Goal: Transaction & Acquisition: Purchase product/service

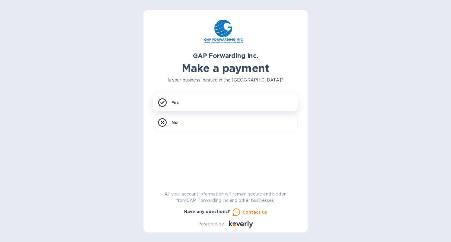
click at [213, 72] on div "GAP Forwarding Inc. Make a payment Is your business located in the [GEOGRAPHIC_…" at bounding box center [225, 123] width 145 height 208
click at [181, 102] on div "Yes" at bounding box center [225, 102] width 145 height 17
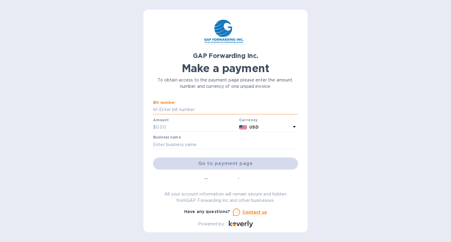
click at [187, 111] on input "text" at bounding box center [228, 109] width 140 height 9
click at [180, 110] on input "text" at bounding box center [228, 109] width 140 height 9
click at [189, 110] on input "text" at bounding box center [228, 109] width 140 height 9
paste input "GAP-58148"
type input "GAP-58148"
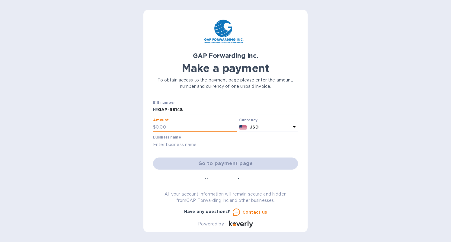
click at [180, 127] on input "text" at bounding box center [196, 127] width 81 height 9
click at [171, 129] on input "text" at bounding box center [196, 127] width 81 height 9
paste input "1,438.10"
type input "1,438.10"
click at [188, 145] on input "text" at bounding box center [225, 144] width 145 height 9
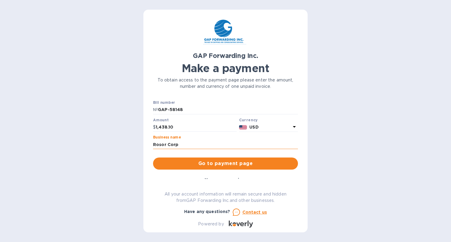
type input "Rosor Corp"
click at [155, 110] on p "№" at bounding box center [155, 110] width 5 height 6
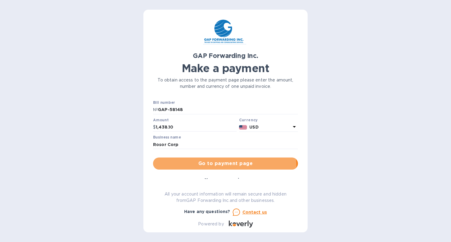
drag, startPoint x: 210, startPoint y: 168, endPoint x: 203, endPoint y: 175, distance: 10.1
click at [210, 168] on button "Go to payment page" at bounding box center [225, 164] width 145 height 12
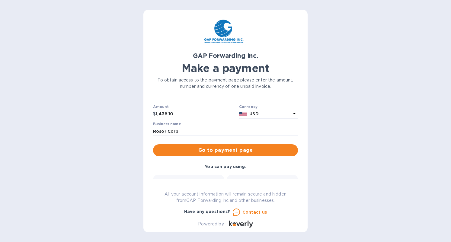
scroll to position [33, 0]
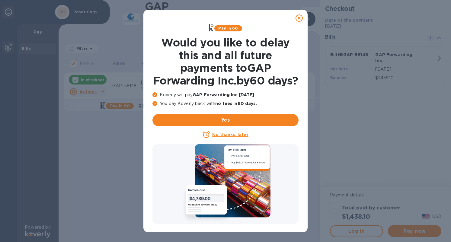
click at [300, 19] on icon at bounding box center [299, 17] width 7 height 7
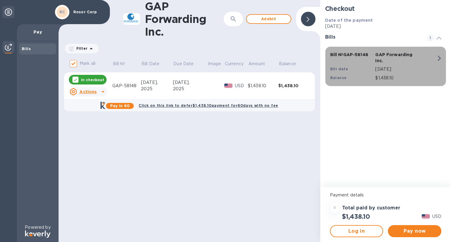
click at [439, 57] on icon "button" at bounding box center [439, 58] width 3 height 5
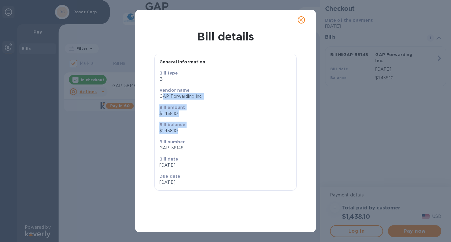
drag, startPoint x: 162, startPoint y: 96, endPoint x: 234, endPoint y: 137, distance: 82.8
click at [191, 135] on div "Bill type Bill Vendor name GAP Forwarding Inc. Bill amount $1,438.10 Bill balan…" at bounding box center [225, 128] width 137 height 121
click at [307, 21] on button "close" at bounding box center [301, 20] width 14 height 14
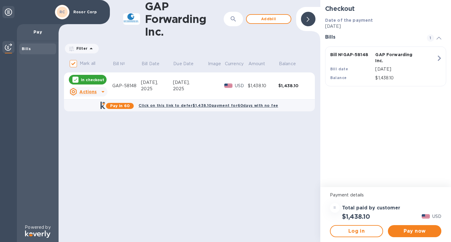
click at [291, 87] on div "$1,438.10" at bounding box center [294, 86] width 31 height 6
click at [31, 47] on div "Bills" at bounding box center [38, 49] width 32 height 6
drag, startPoint x: 311, startPoint y: 19, endPoint x: 235, endPoint y: 25, distance: 76.1
click at [240, 32] on div "GAP Forwarding Inc. ​ Add bill" at bounding box center [190, 19] width 262 height 38
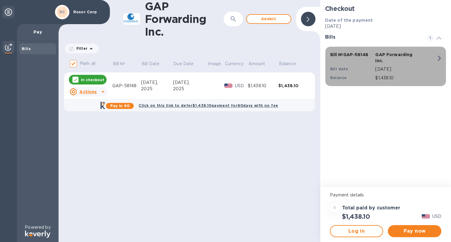
drag, startPoint x: 416, startPoint y: 80, endPoint x: 329, endPoint y: 52, distance: 92.0
click at [329, 52] on div "Bill № GAP-58148 GAP Forwarding Inc. Bill date [DATE] Balance $1,438.10" at bounding box center [385, 66] width 116 height 37
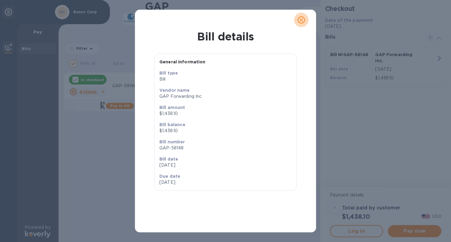
click at [299, 18] on icon "close" at bounding box center [301, 20] width 6 height 6
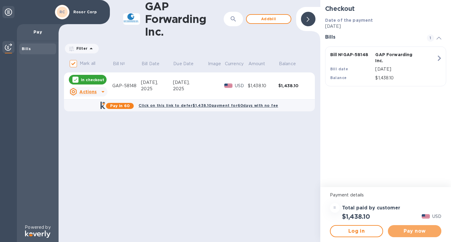
drag, startPoint x: 400, startPoint y: 232, endPoint x: 418, endPoint y: 212, distance: 26.7
click at [400, 232] on span "Pay now" at bounding box center [415, 231] width 44 height 7
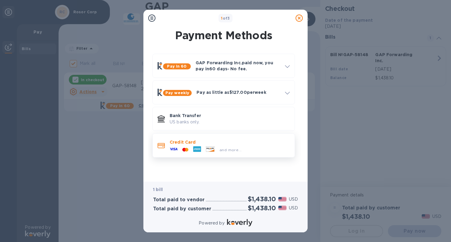
click at [275, 151] on div "and more..." at bounding box center [230, 148] width 120 height 7
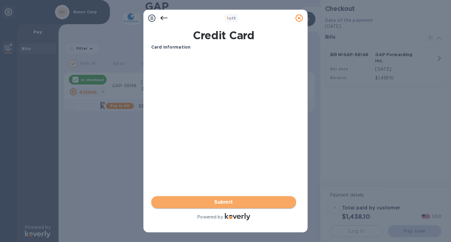
click at [241, 204] on span "Submit" at bounding box center [223, 202] width 135 height 7
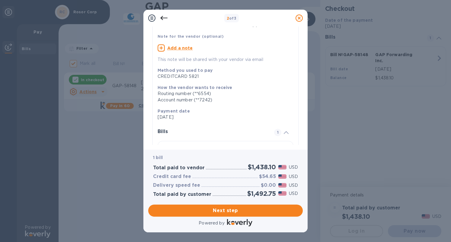
scroll to position [35, 0]
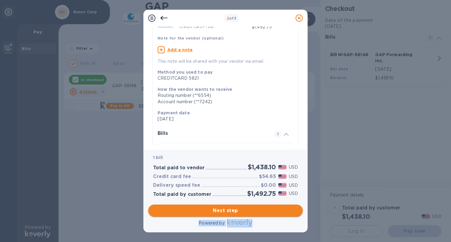
drag, startPoint x: 243, startPoint y: 218, endPoint x: 245, endPoint y: 211, distance: 7.6
click at [245, 211] on div "1 bill Total paid to vendor $1,438.10 USD Credit card fee $54.65 USD Delivery s…" at bounding box center [225, 189] width 157 height 80
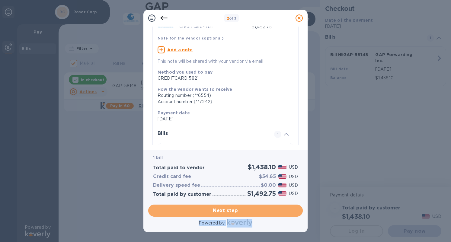
drag, startPoint x: 220, startPoint y: 209, endPoint x: 259, endPoint y: 162, distance: 61.2
click at [221, 209] on span "Next step" at bounding box center [225, 210] width 145 height 7
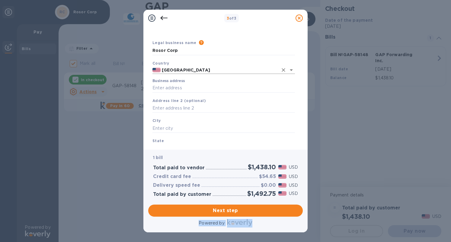
scroll to position [10, 0]
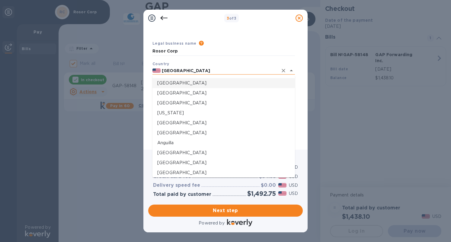
click at [201, 71] on input "[GEOGRAPHIC_DATA]" at bounding box center [220, 71] width 118 height 8
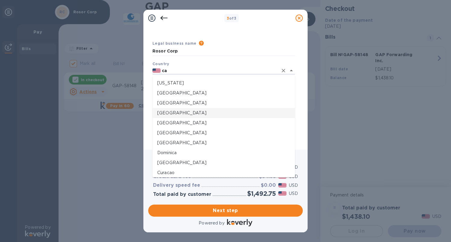
click at [185, 114] on p "[GEOGRAPHIC_DATA]" at bounding box center [223, 113] width 133 height 6
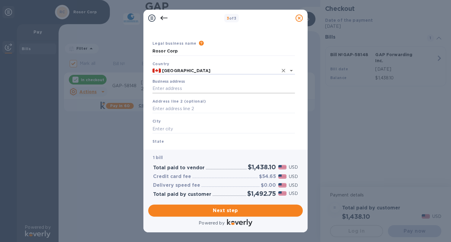
type input "[GEOGRAPHIC_DATA]"
click at [195, 88] on input "Business address" at bounding box center [224, 88] width 143 height 9
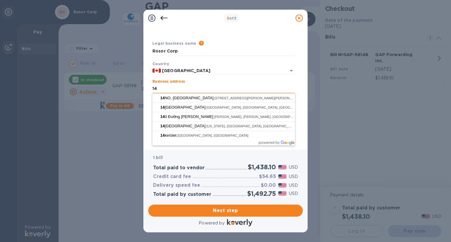
type input "1"
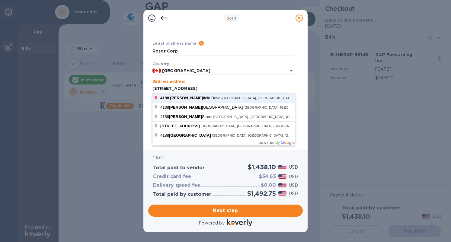
click button "Save" at bounding box center [0, 0] width 0 height 0
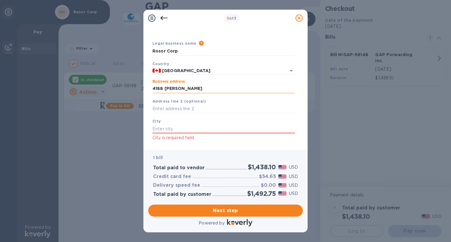
type input "[STREET_ADDRESS]"
type input "[GEOGRAPHIC_DATA]"
type input "ON"
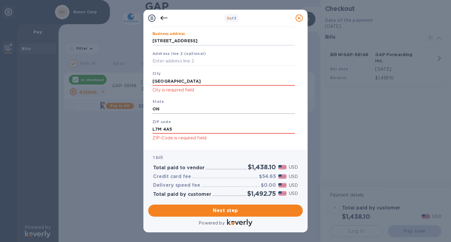
scroll to position [69, 0]
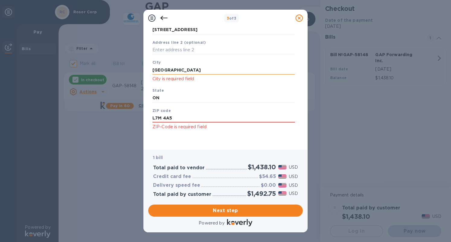
click at [176, 69] on input "[GEOGRAPHIC_DATA]" at bounding box center [224, 70] width 143 height 9
click at [175, 117] on input "L7M 4A5" at bounding box center [224, 118] width 143 height 9
drag, startPoint x: 163, startPoint y: 118, endPoint x: 162, endPoint y: 124, distance: 7.0
click at [162, 118] on input "L7M 4A5" at bounding box center [224, 118] width 143 height 9
type input "L7M4A5"
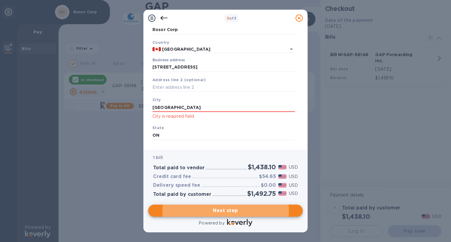
scroll to position [32, 0]
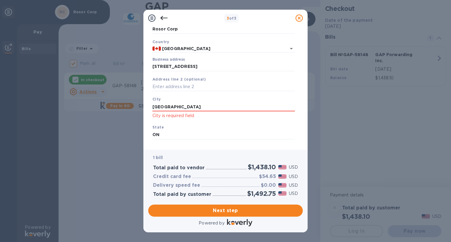
drag, startPoint x: 175, startPoint y: 108, endPoint x: 143, endPoint y: 108, distance: 32.3
click at [143, 108] on div "Business Information Legal business name Please provide the legal name that app…" at bounding box center [225, 88] width 164 height 123
type input "[GEOGRAPHIC_DATA]"
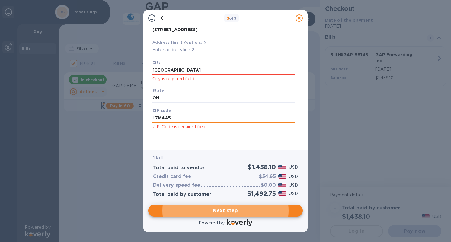
click at [162, 119] on input "L7M4A5" at bounding box center [224, 118] width 143 height 9
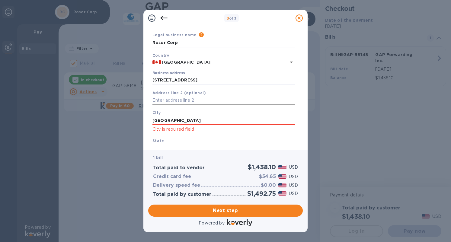
scroll to position [0, 0]
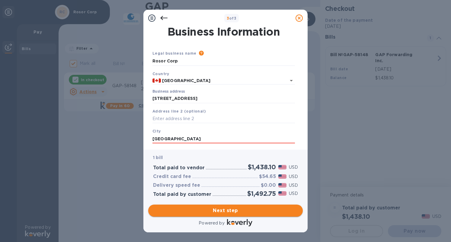
type input "L7M 4A5"
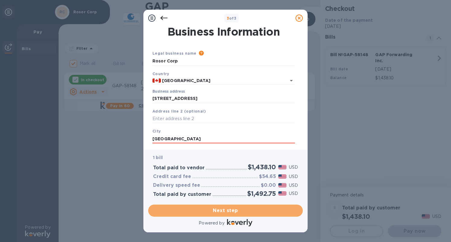
drag, startPoint x: 222, startPoint y: 208, endPoint x: 182, endPoint y: 151, distance: 69.6
click at [222, 207] on span "Next step" at bounding box center [225, 210] width 145 height 7
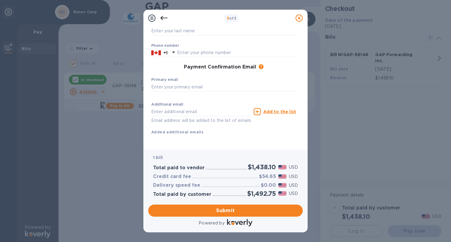
scroll to position [72, 0]
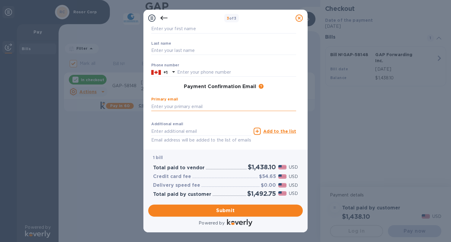
click at [185, 101] on div "Primary email ​" at bounding box center [223, 108] width 145 height 22
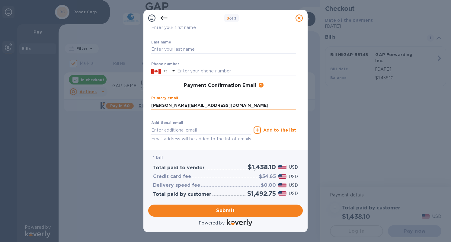
click at [277, 106] on input "[PERSON_NAME][EMAIL_ADDRESS][DOMAIN_NAME]" at bounding box center [223, 105] width 145 height 9
type input "[PERSON_NAME][EMAIL_ADDRESS][DOMAIN_NAME]"
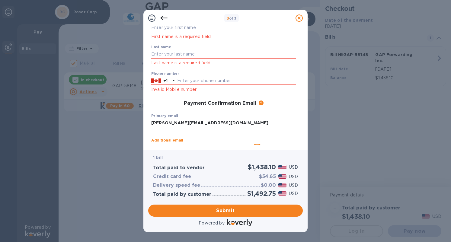
click at [157, 130] on div "First name First name is a required field Last name Last name is a required fie…" at bounding box center [224, 95] width 150 height 158
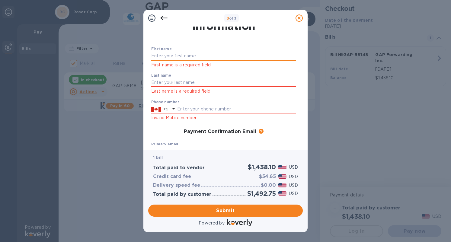
scroll to position [18, 0]
click at [181, 59] on input "text" at bounding box center [223, 57] width 145 height 9
type input "[PERSON_NAME]"
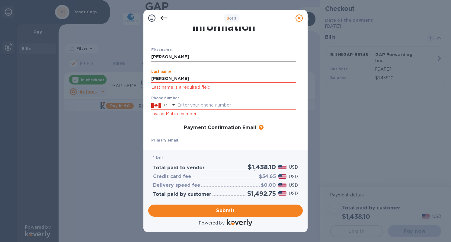
type input "[PERSON_NAME]"
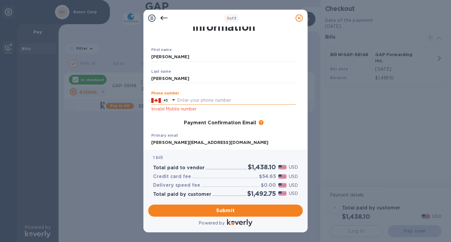
click at [188, 101] on input "text" at bounding box center [236, 100] width 119 height 9
type input "9054014257"
type input "[PERSON_NAME][EMAIL_ADDRESS][DOMAIN_NAME]"
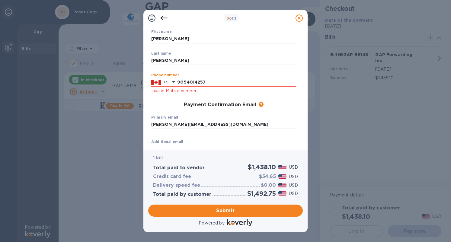
scroll to position [32, 0]
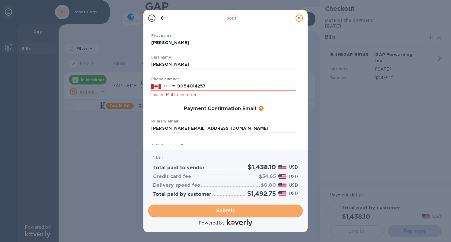
click at [229, 208] on span "Submit" at bounding box center [225, 210] width 145 height 7
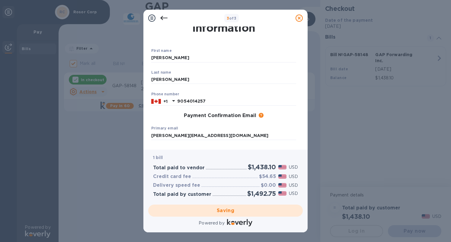
scroll to position [0, 0]
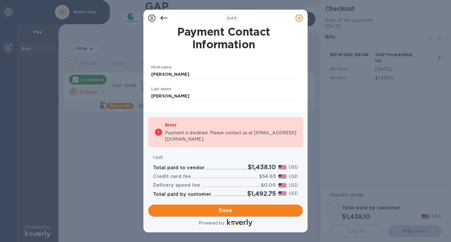
checkbox input "false"
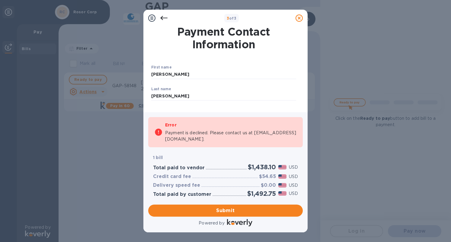
drag, startPoint x: 185, startPoint y: 102, endPoint x: 186, endPoint y: 107, distance: 5.6
click at [185, 102] on p "​" at bounding box center [223, 104] width 145 height 7
click at [162, 19] on icon at bounding box center [163, 18] width 7 height 4
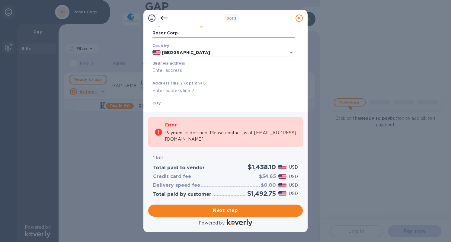
scroll to position [23, 0]
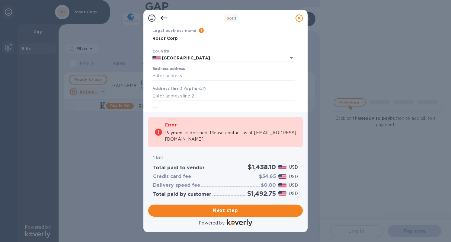
drag, startPoint x: 161, startPoint y: 17, endPoint x: 172, endPoint y: 26, distance: 13.9
click at [161, 17] on icon at bounding box center [163, 17] width 7 height 7
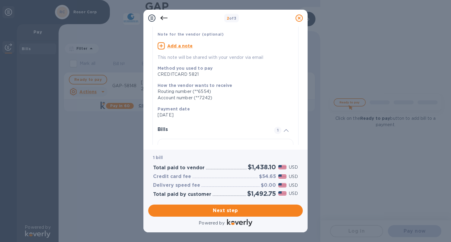
scroll to position [82, 0]
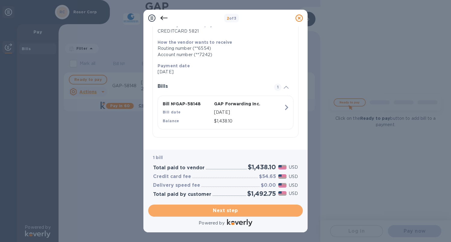
drag, startPoint x: 221, startPoint y: 212, endPoint x: 225, endPoint y: 154, distance: 58.5
click at [221, 212] on span "Next step" at bounding box center [225, 210] width 145 height 7
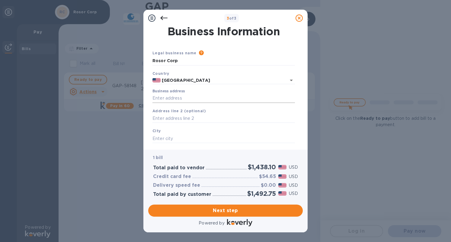
scroll to position [0, 0]
click at [208, 82] on input "[GEOGRAPHIC_DATA]" at bounding box center [220, 81] width 118 height 8
type input "[GEOGRAPHIC_DATA]"
click at [165, 19] on icon at bounding box center [163, 17] width 7 height 7
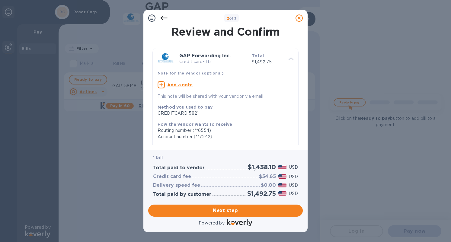
click at [165, 19] on icon at bounding box center [163, 17] width 7 height 7
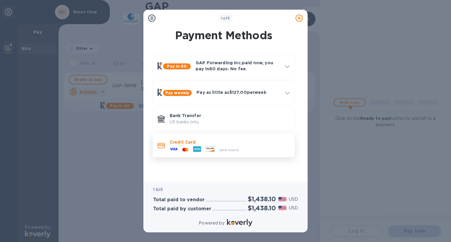
click at [231, 143] on p "Credit Card" at bounding box center [230, 142] width 120 height 6
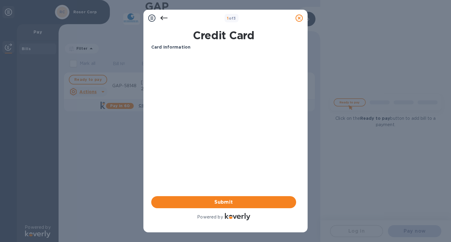
click at [37, 159] on div "1 of 3 Credit Card Card Information Your browser does not support iframes Submi…" at bounding box center [225, 121] width 451 height 242
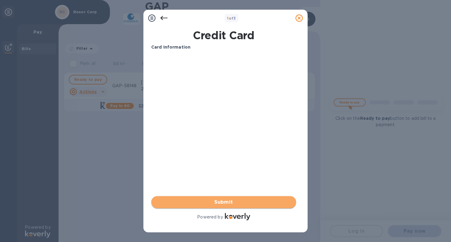
click at [246, 205] on span "Submit" at bounding box center [223, 202] width 135 height 7
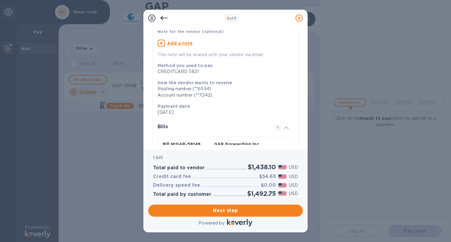
scroll to position [39, 0]
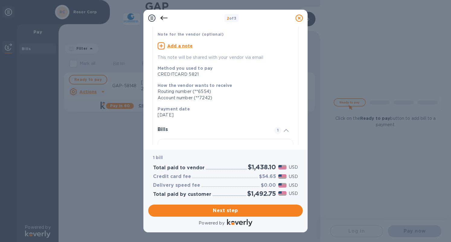
drag, startPoint x: 244, startPoint y: 211, endPoint x: 232, endPoint y: 204, distance: 14.1
click at [244, 211] on span "Next step" at bounding box center [225, 210] width 145 height 7
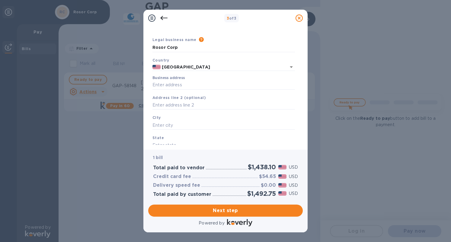
scroll to position [11, 0]
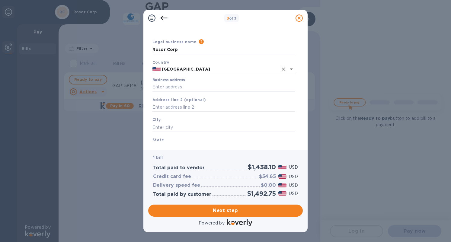
click at [210, 71] on input "[GEOGRAPHIC_DATA]" at bounding box center [220, 70] width 118 height 8
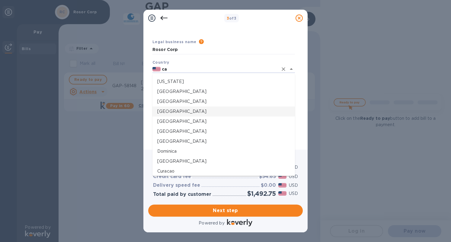
click at [173, 108] on li "[GEOGRAPHIC_DATA]" at bounding box center [224, 112] width 143 height 10
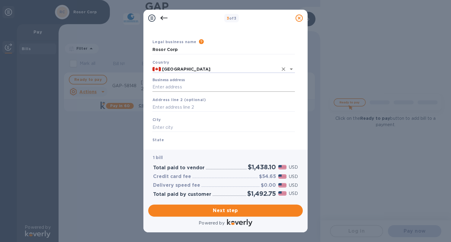
type input "[GEOGRAPHIC_DATA]"
click at [174, 88] on input "Business address" at bounding box center [224, 87] width 143 height 9
type input "[STREET_ADDRESS]"
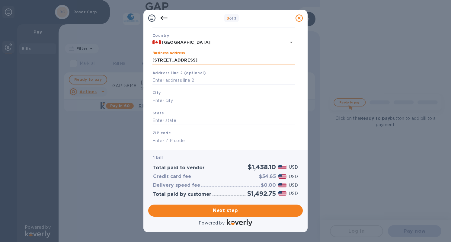
scroll to position [39, 0]
click at [216, 60] on input "[STREET_ADDRESS]" at bounding box center [224, 60] width 143 height 9
click at [186, 98] on input "text" at bounding box center [224, 100] width 143 height 9
paste input "[GEOGRAPHIC_DATA]"
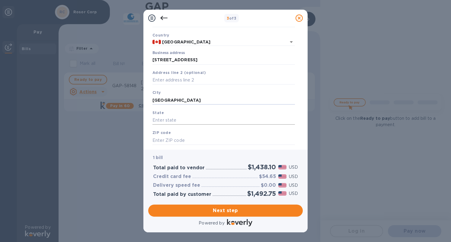
type input "[GEOGRAPHIC_DATA]"
click at [185, 122] on input "text" at bounding box center [224, 120] width 143 height 9
type input "C"
type input "[GEOGRAPHIC_DATA]"
paste input "L7M 4A5"
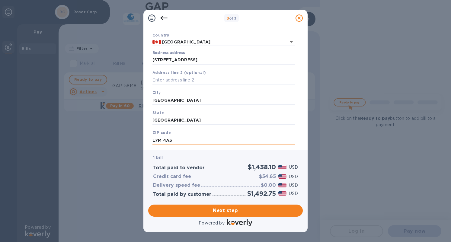
click at [181, 142] on input "L7M 4A5" at bounding box center [224, 140] width 143 height 9
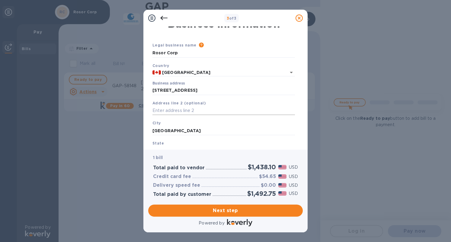
scroll to position [6, 0]
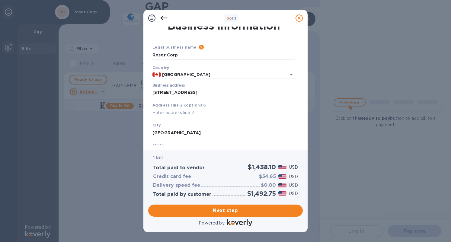
type input "L7M 4A5"
click at [197, 95] on input "[STREET_ADDRESS]" at bounding box center [224, 92] width 143 height 9
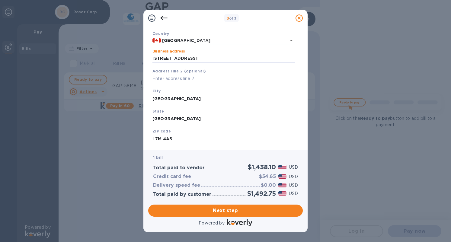
scroll to position [53, 0]
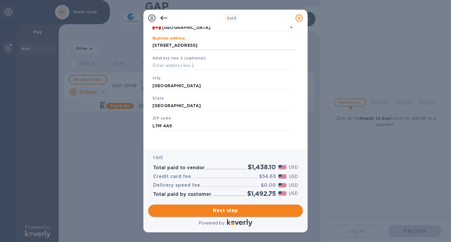
click at [243, 208] on span "Next step" at bounding box center [225, 210] width 145 height 7
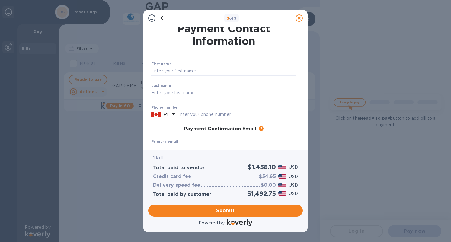
scroll to position [0, 0]
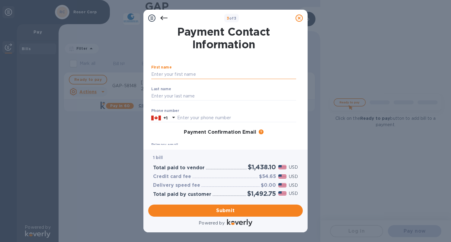
click at [169, 72] on input "text" at bounding box center [223, 74] width 145 height 9
click at [163, 75] on input "text" at bounding box center [223, 74] width 145 height 9
type input "[PERSON_NAME]"
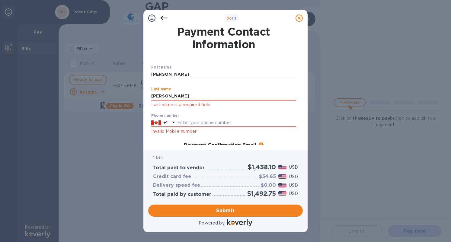
type input "[PERSON_NAME]"
click at [156, 37] on h1 "Payment Contact Information" at bounding box center [223, 37] width 145 height 25
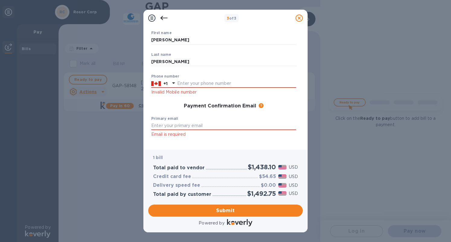
scroll to position [36, 0]
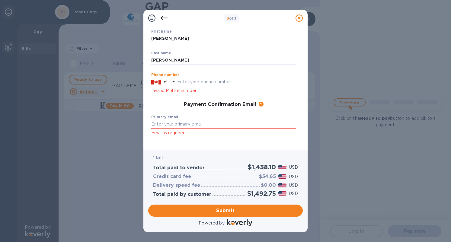
click at [187, 84] on input "text" at bounding box center [236, 82] width 119 height 9
type input "9054014257"
type input "[PERSON_NAME][EMAIL_ADDRESS][DOMAIN_NAME]"
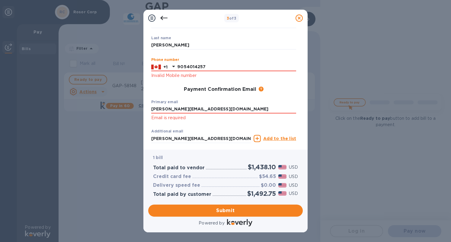
scroll to position [85, 0]
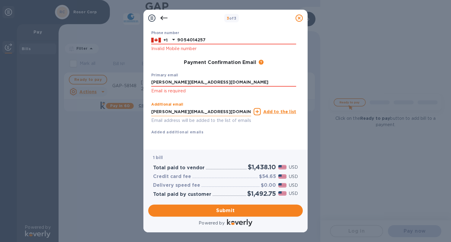
drag, startPoint x: 164, startPoint y: 105, endPoint x: 197, endPoint y: 103, distance: 32.6
click at [197, 107] on input "[PERSON_NAME][EMAIL_ADDRESS][DOMAIN_NAME]" at bounding box center [201, 111] width 100 height 9
type input "a"
type input "[EMAIL_ADDRESS][DOMAIN_NAME]"
drag, startPoint x: 158, startPoint y: 50, endPoint x: 177, endPoint y: 40, distance: 21.1
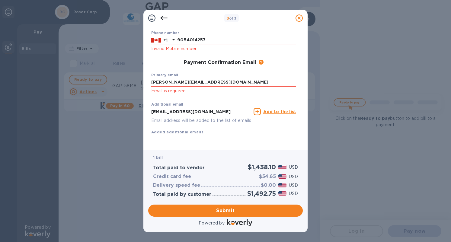
click at [161, 49] on div "First name [PERSON_NAME] ​ Last name [PERSON_NAME] ​ Phone number [PHONE_NUMBER…" at bounding box center [224, 61] width 150 height 153
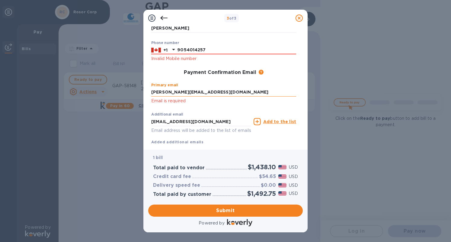
scroll to position [67, 0]
click at [199, 88] on div "Primary email [PERSON_NAME][EMAIL_ADDRESS][DOMAIN_NAME] Email is required" at bounding box center [223, 95] width 145 height 22
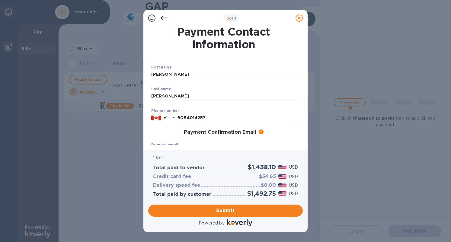
scroll to position [72, 0]
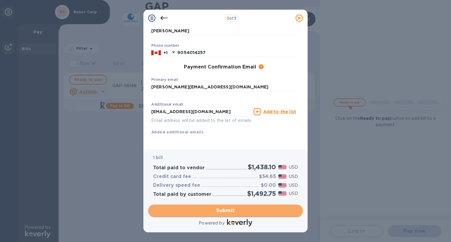
click at [263, 213] on span "Submit" at bounding box center [225, 210] width 145 height 7
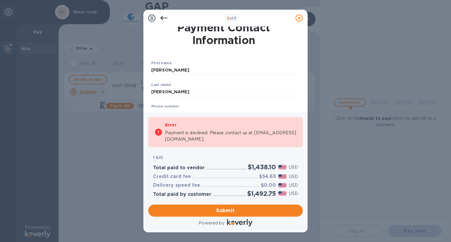
scroll to position [8, 0]
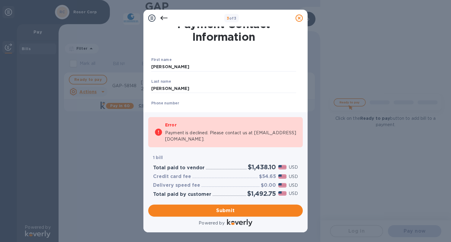
click at [164, 18] on icon at bounding box center [163, 17] width 7 height 7
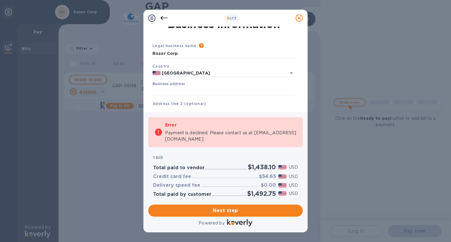
click at [164, 18] on icon at bounding box center [163, 18] width 7 height 4
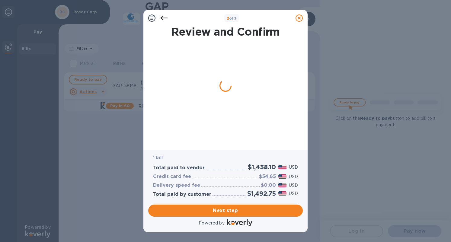
click at [164, 18] on icon at bounding box center [163, 18] width 7 height 4
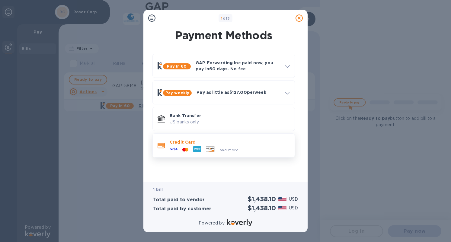
click at [278, 153] on div "Credit Card and more..." at bounding box center [229, 146] width 125 height 18
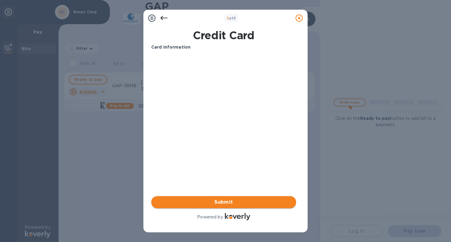
click at [243, 196] on button "Submit" at bounding box center [223, 202] width 145 height 12
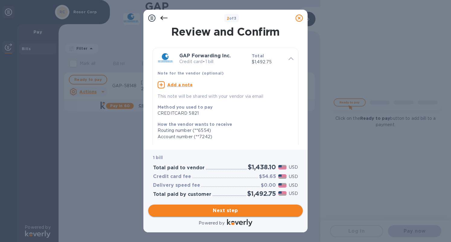
click at [240, 216] on button "Next step" at bounding box center [225, 211] width 155 height 12
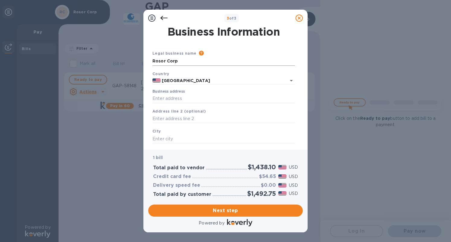
click at [250, 62] on input "Rosor Corp" at bounding box center [224, 61] width 143 height 9
click at [283, 80] on icon "Clear" at bounding box center [284, 81] width 4 height 4
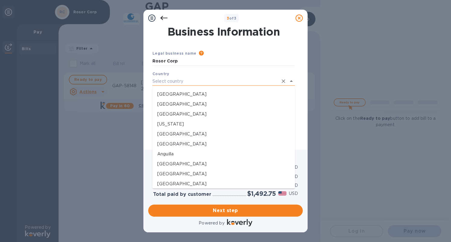
click at [250, 82] on input "text" at bounding box center [216, 81] width 126 height 9
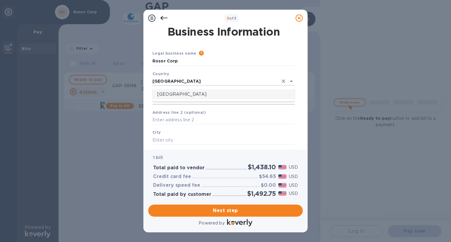
drag, startPoint x: 211, startPoint y: 94, endPoint x: 181, endPoint y: 104, distance: 32.5
click at [211, 94] on p "[GEOGRAPHIC_DATA]" at bounding box center [223, 94] width 133 height 6
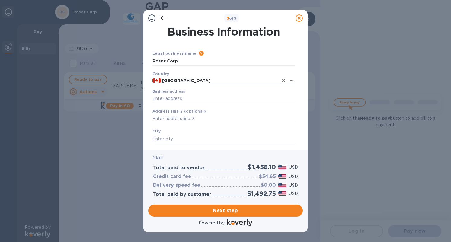
scroll to position [18, 0]
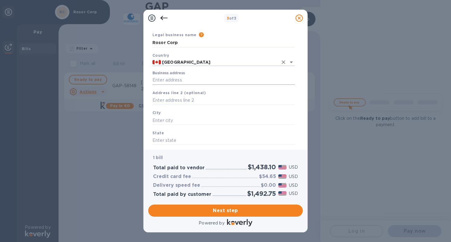
type input "[GEOGRAPHIC_DATA]"
click at [204, 80] on input "Business address" at bounding box center [224, 80] width 143 height 9
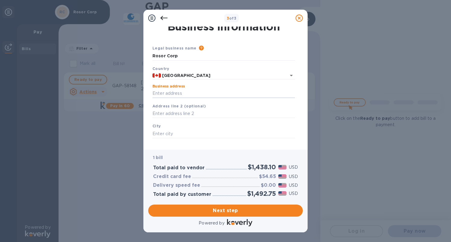
scroll to position [5, 0]
paste input "[STREET_ADDRESS]"
type input "[STREET_ADDRESS]"
type input "[GEOGRAPHIC_DATA]"
type input "ON"
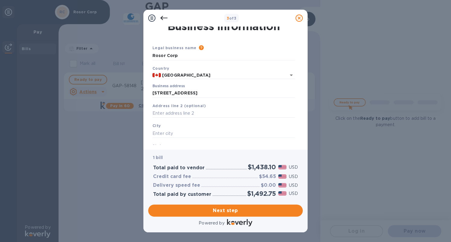
type input "L7M 4A5"
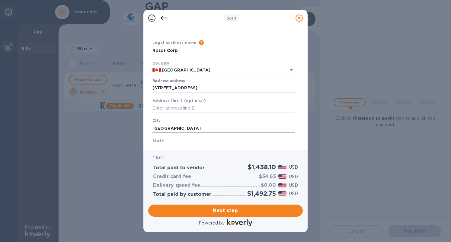
scroll to position [0, 0]
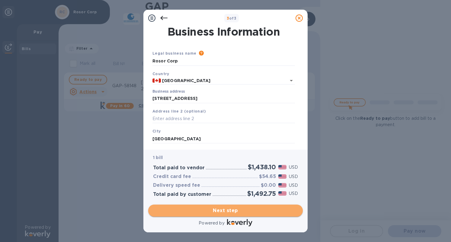
click at [249, 215] on button "Next step" at bounding box center [225, 211] width 155 height 12
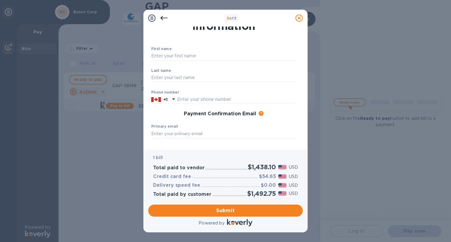
scroll to position [18, 0]
click at [180, 58] on input "text" at bounding box center [223, 57] width 145 height 9
type input "[PERSON_NAME]"
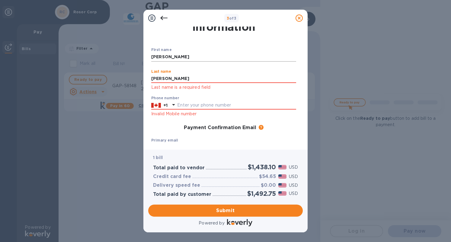
type input "[PERSON_NAME]"
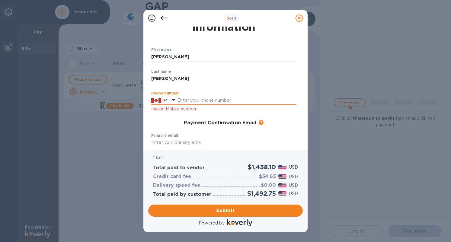
click at [199, 101] on input "text" at bounding box center [236, 100] width 119 height 9
type input "9054014257"
type input "[PERSON_NAME][EMAIL_ADDRESS][DOMAIN_NAME]"
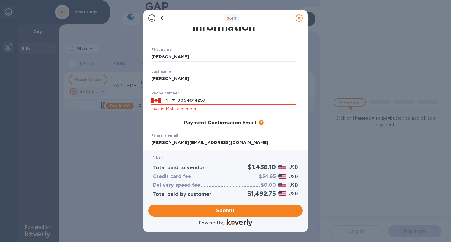
drag, startPoint x: 161, startPoint y: 121, endPoint x: 181, endPoint y: 106, distance: 24.5
click at [161, 120] on div "Payment Confirmation Email The added email addresses will be used to send the p…" at bounding box center [223, 123] width 145 height 6
click at [210, 102] on input "9054014257" at bounding box center [236, 100] width 119 height 9
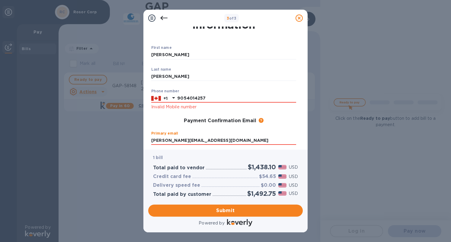
drag, startPoint x: 150, startPoint y: 116, endPoint x: 158, endPoint y: 115, distance: 7.3
click at [153, 116] on div "First name [PERSON_NAME] ​ Last name [PERSON_NAME] ​ Phone number [PHONE_NUMBER…" at bounding box center [223, 115] width 147 height 160
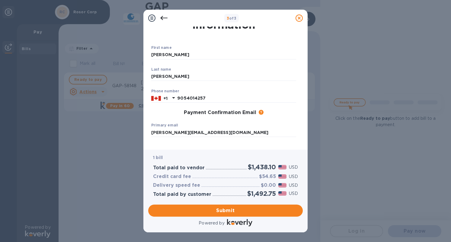
scroll to position [50, 0]
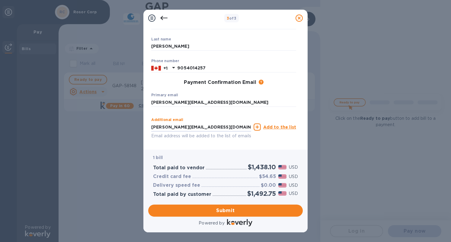
drag, startPoint x: 160, startPoint y: 127, endPoint x: 148, endPoint y: 126, distance: 12.7
click at [147, 126] on div "Payment Contact Information First name [PERSON_NAME] ​ Last name [PERSON_NAME] …" at bounding box center [225, 88] width 164 height 123
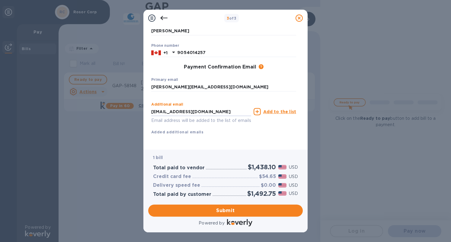
type input "[EMAIL_ADDRESS][DOMAIN_NAME]"
click at [243, 136] on div "First name [PERSON_NAME] ​ Last name [PERSON_NAME] ​ Phone number [PHONE_NUMBER…" at bounding box center [223, 72] width 145 height 145
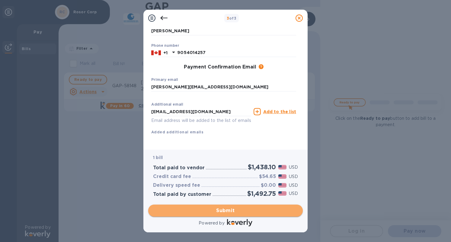
click at [228, 209] on span "Submit" at bounding box center [225, 210] width 145 height 7
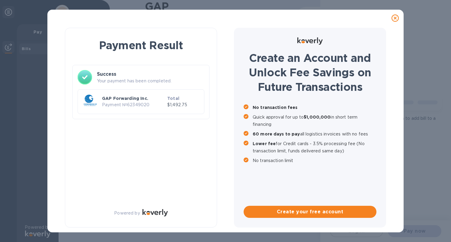
scroll to position [0, 0]
